Goal: Task Accomplishment & Management: Use online tool/utility

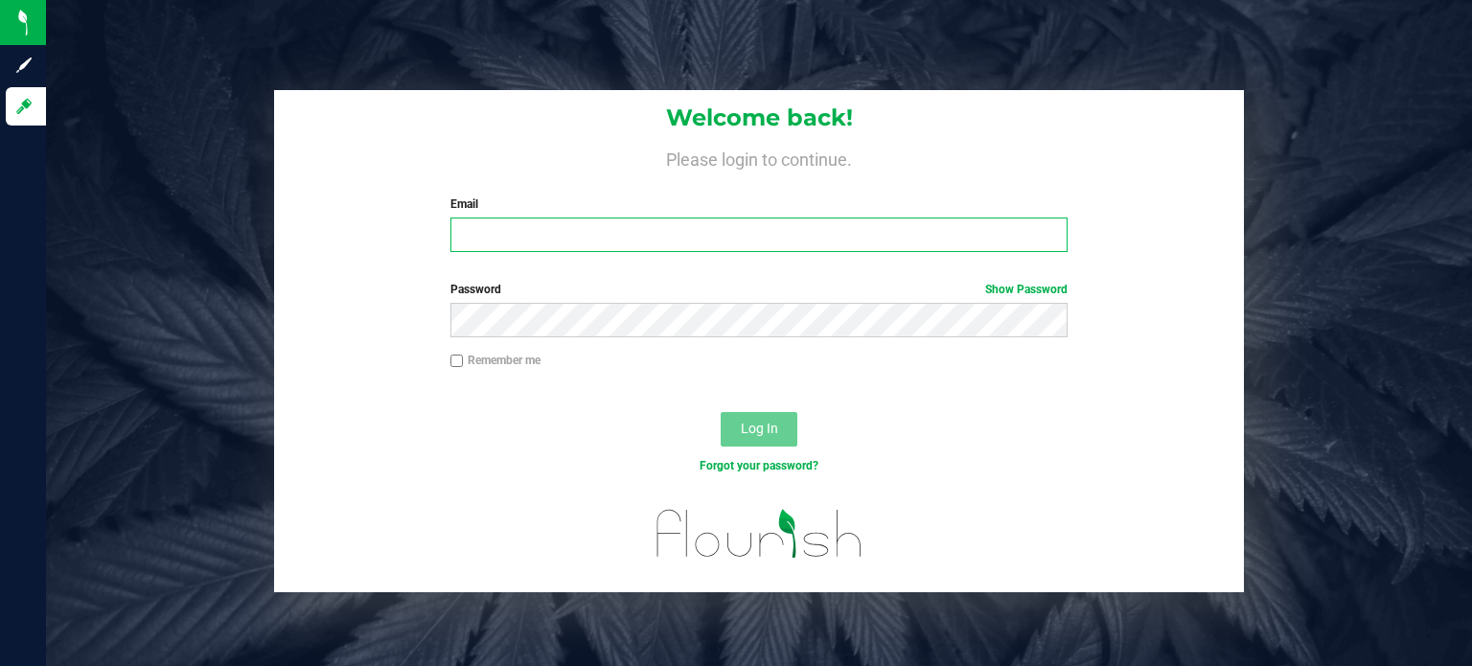
click at [740, 229] on input "Email" at bounding box center [759, 235] width 618 height 34
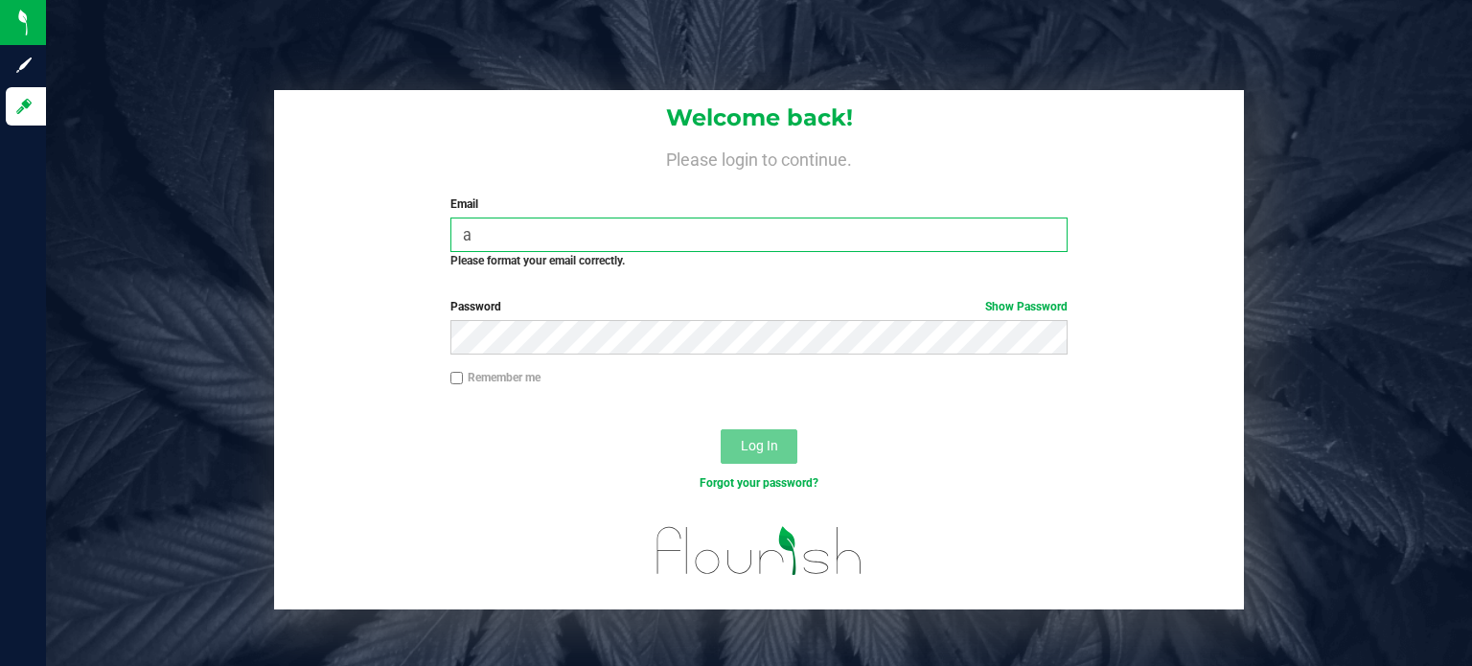
type input "[PERSON_NAME][EMAIL_ADDRESS][DOMAIN_NAME]"
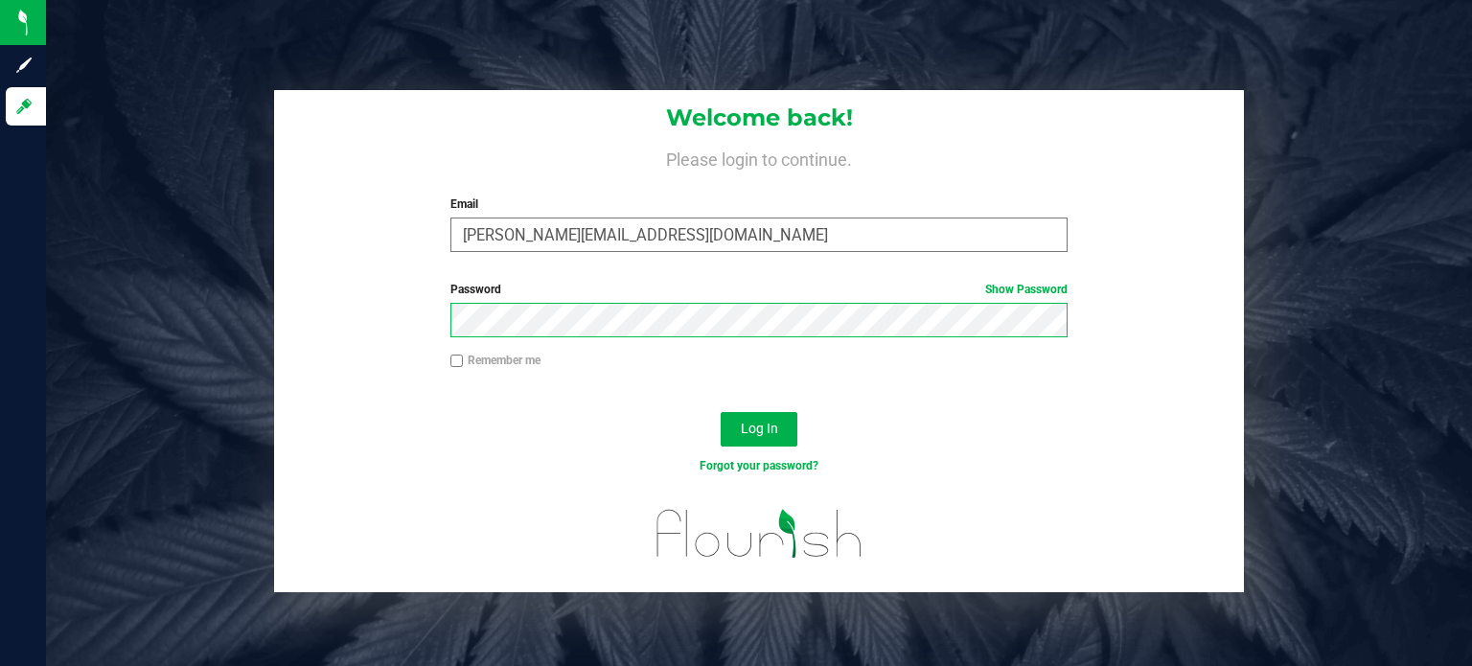
click at [721, 412] on button "Log In" at bounding box center [759, 429] width 77 height 34
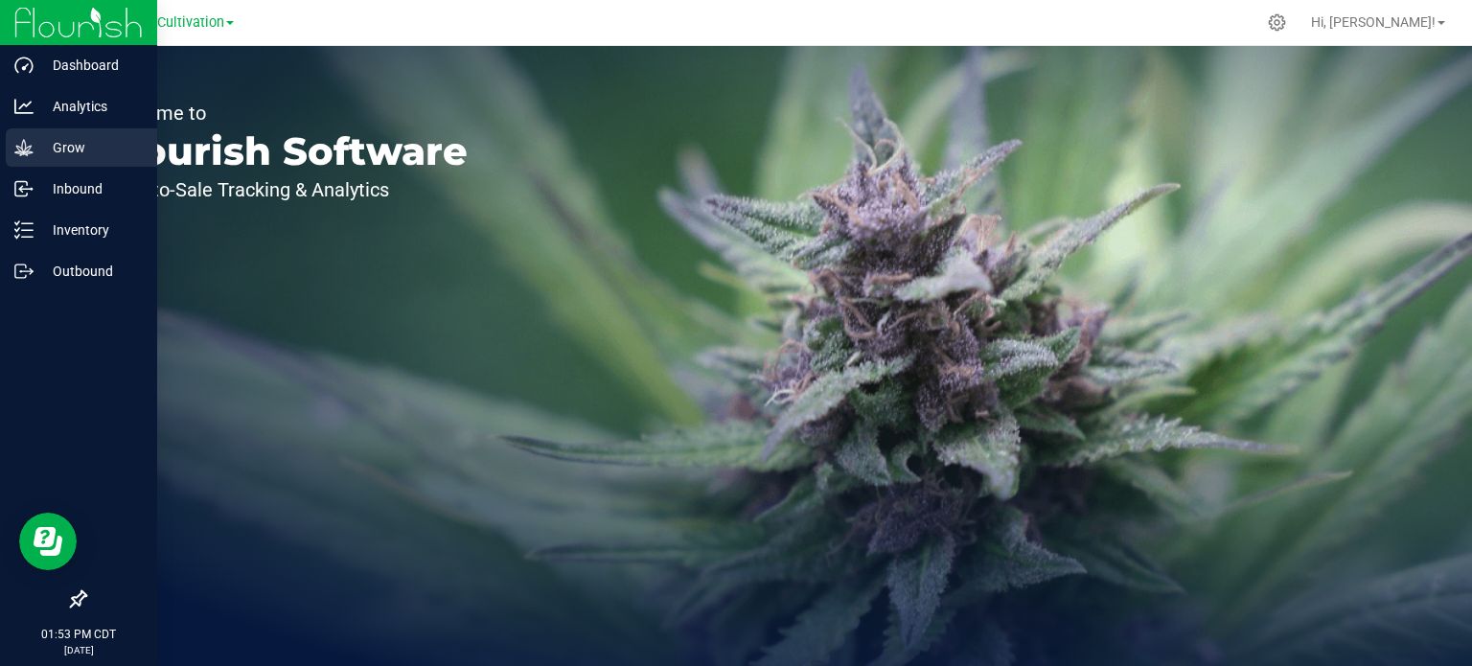
click at [65, 139] on p "Grow" at bounding box center [91, 147] width 115 height 23
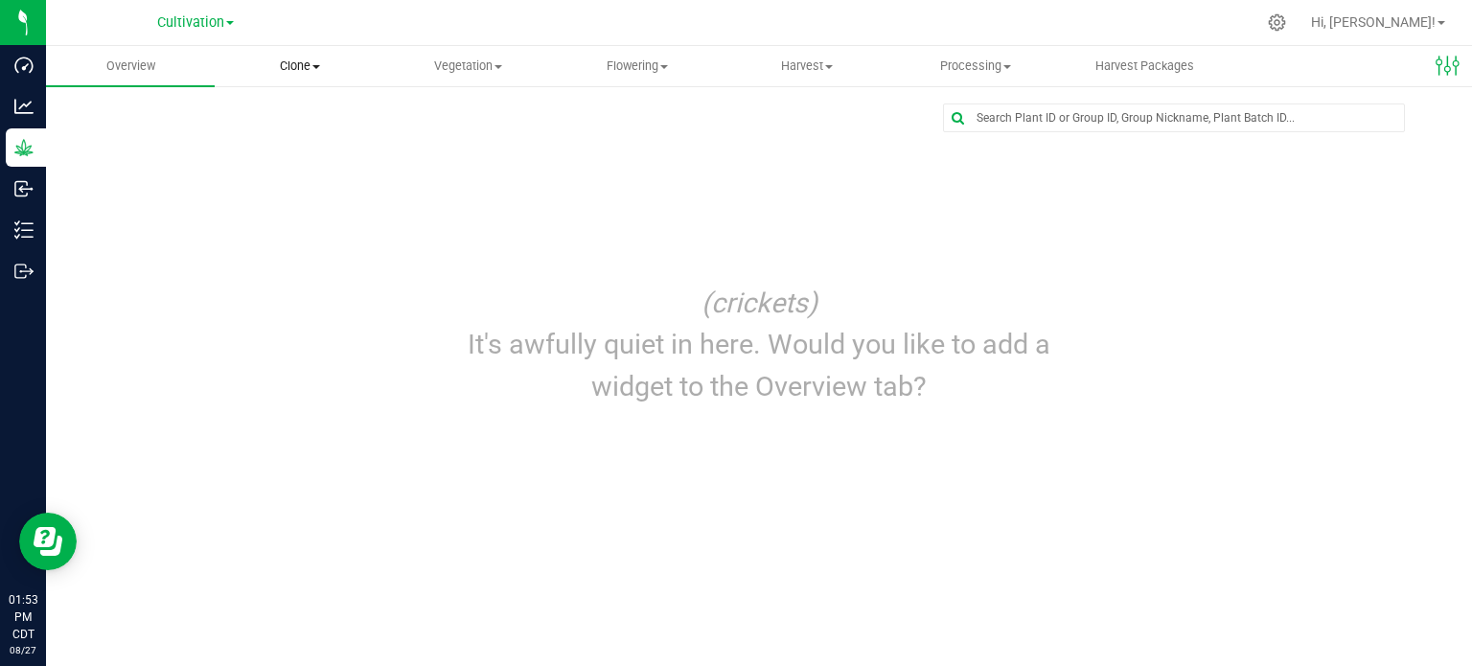
click at [307, 66] on span "Clone" at bounding box center [299, 65] width 167 height 17
click at [303, 140] on span "Cloning groups" at bounding box center [287, 138] width 145 height 16
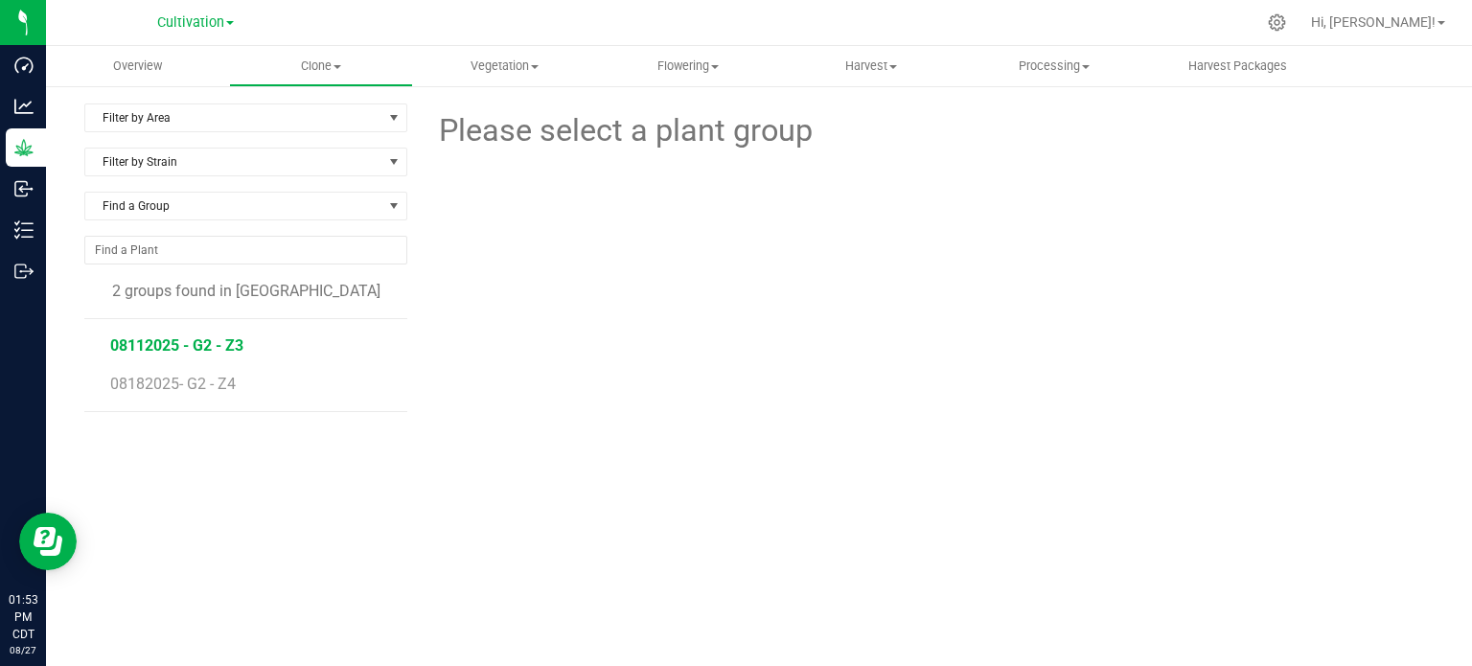
click at [185, 348] on span "08112025 - G2 - Z3" at bounding box center [176, 345] width 133 height 18
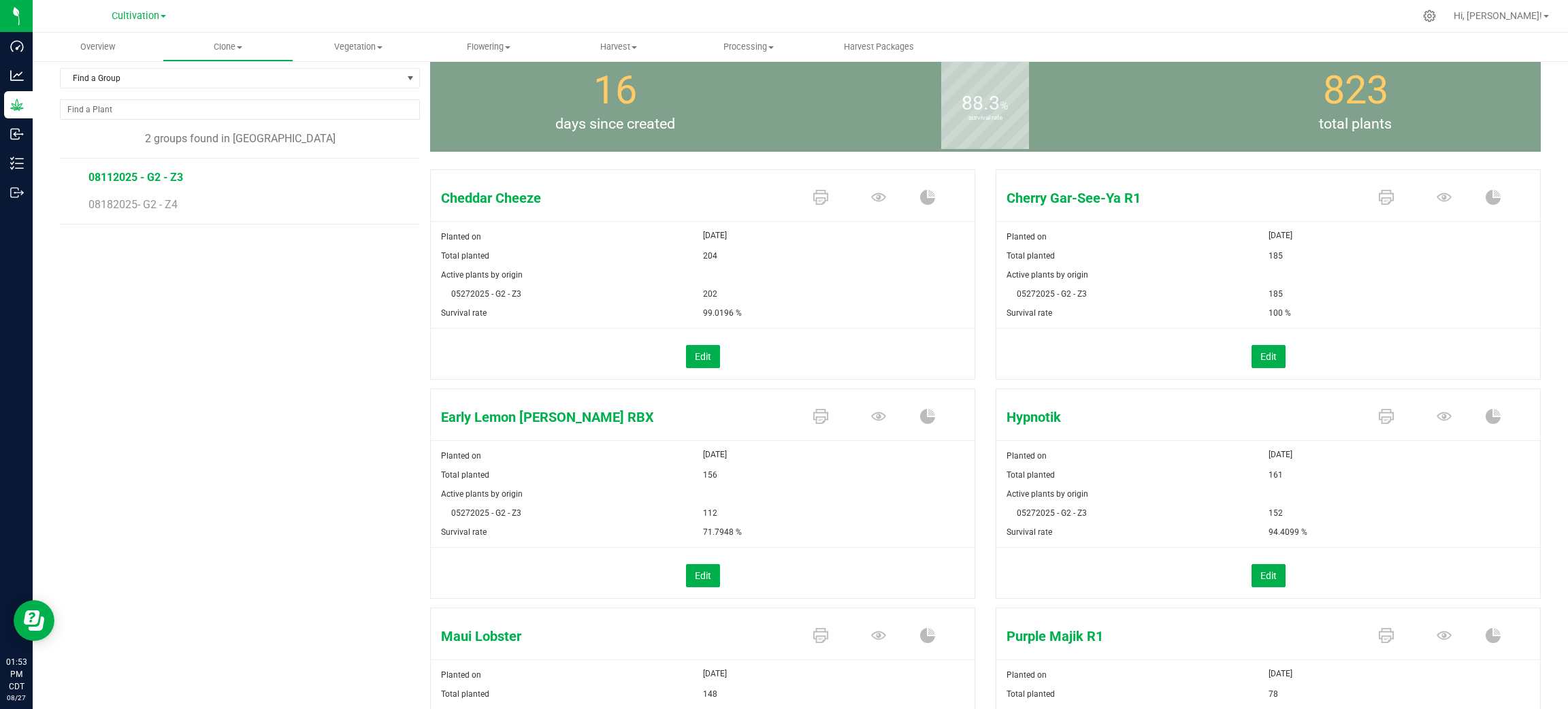
scroll to position [74, 0]
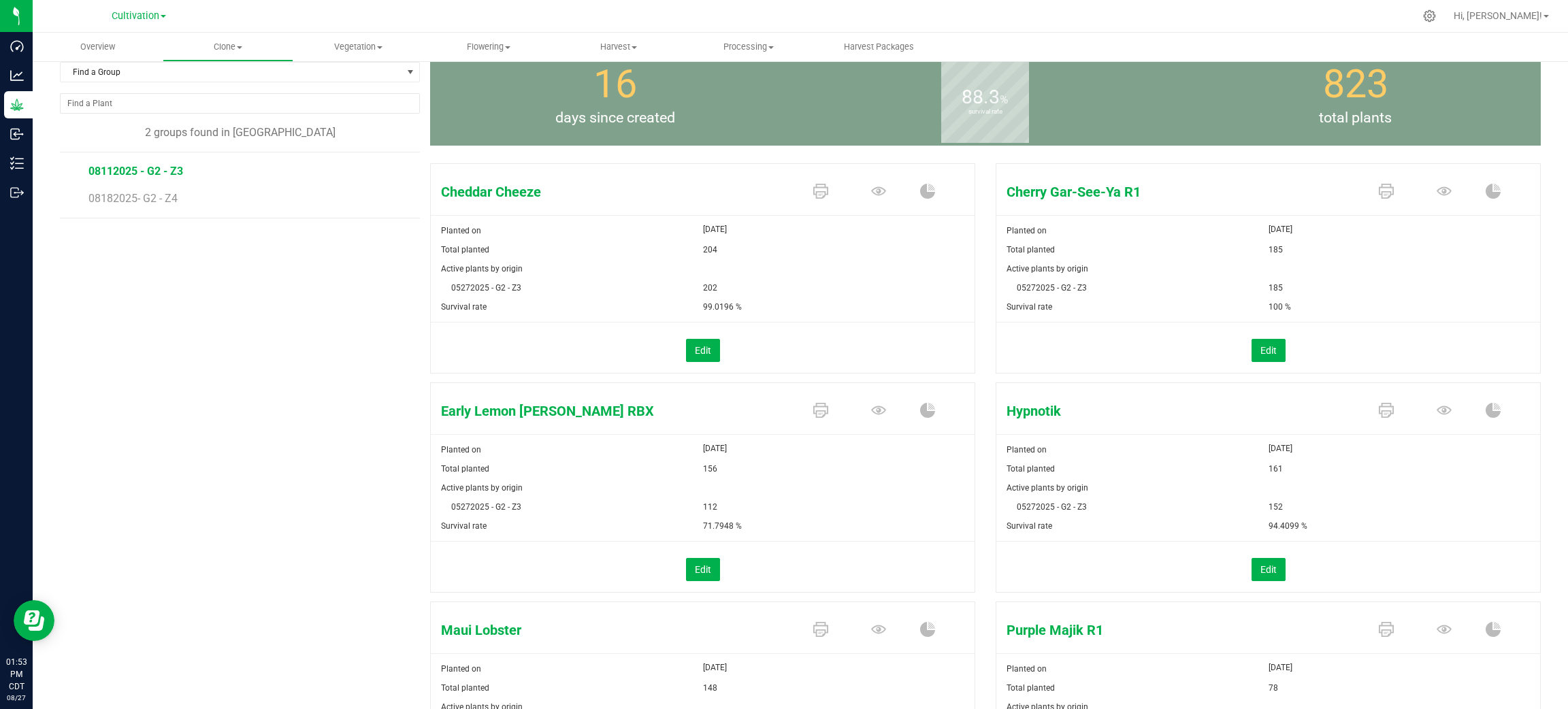
click at [1045, 472] on div "Active plants by origin 05272025 - G2 - Z3 152" at bounding box center [1268, 499] width 544 height 35
click at [1045, 472] on button "Edit" at bounding box center [1268, 570] width 34 height 23
click at [1045, 199] on icon at bounding box center [1444, 191] width 15 height 15
